Goal: Task Accomplishment & Management: Manage account settings

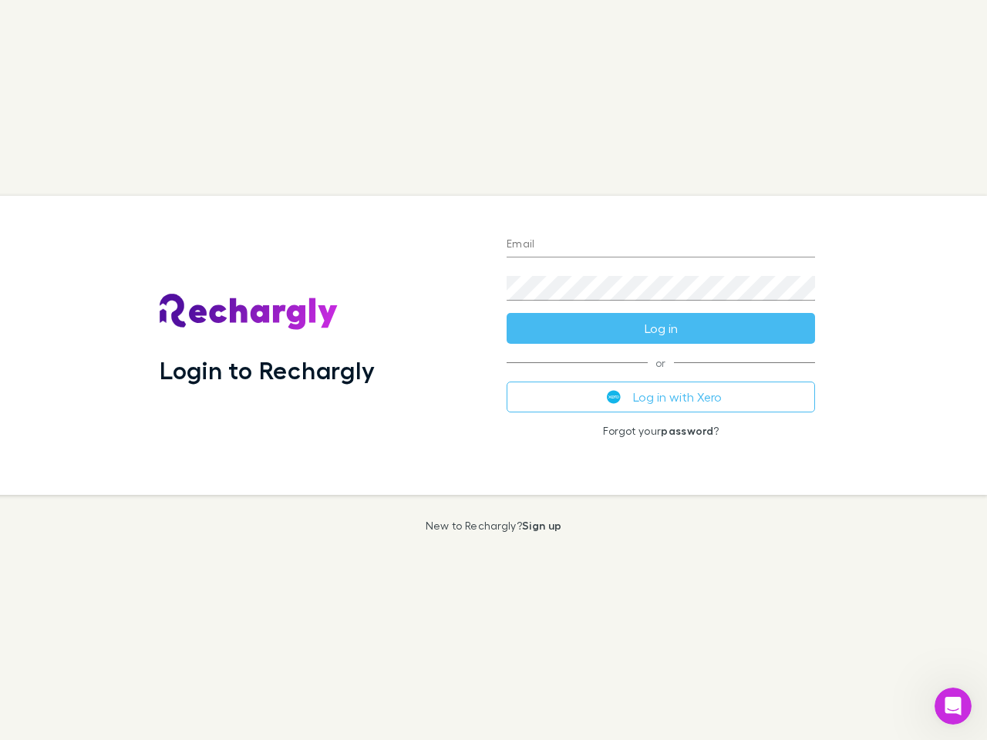
click at [493, 370] on div "Login to Rechargly" at bounding box center [320, 345] width 347 height 299
click at [661, 245] on input "Email" at bounding box center [660, 245] width 308 height 25
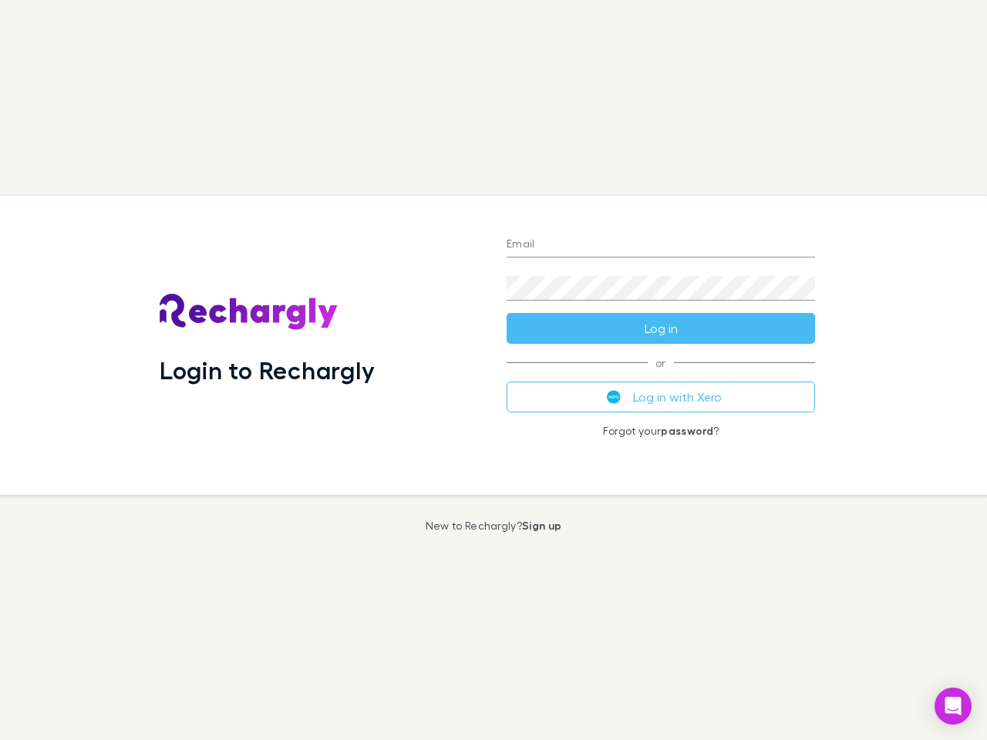
click at [661, 328] on button "Log in" at bounding box center [660, 328] width 308 height 31
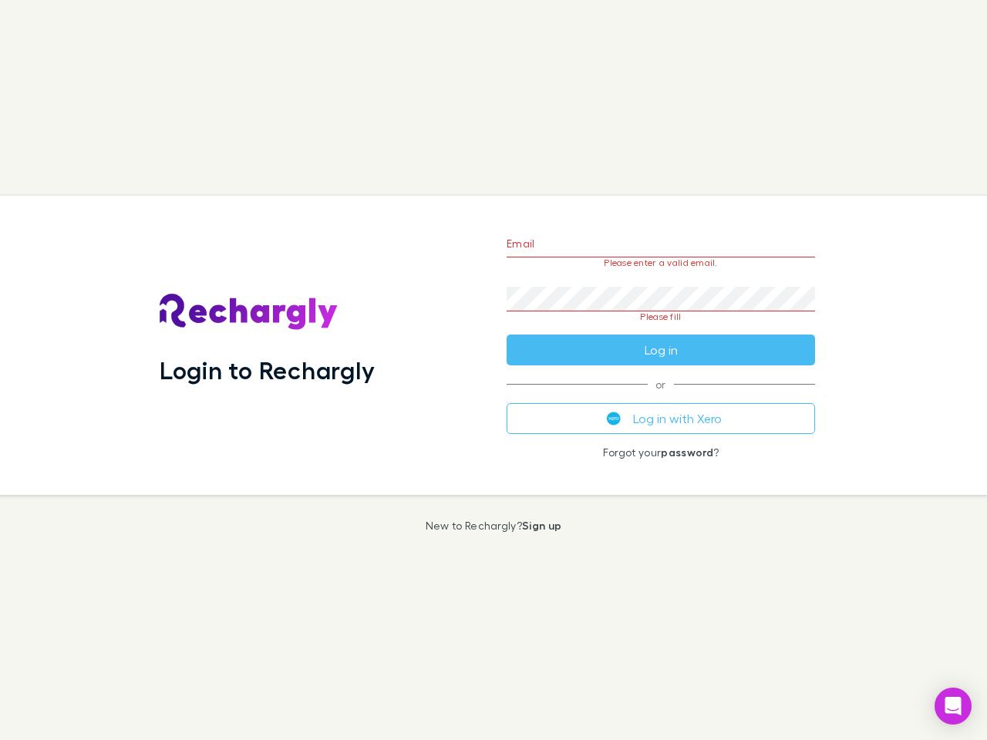
click at [661, 397] on div "Email Please enter a valid email. Password Please fill Log in or Log in with Xe…" at bounding box center [660, 345] width 333 height 299
click at [953, 706] on icon "Open Intercom Messenger" at bounding box center [953, 706] width 16 height 19
